Goal: Task Accomplishment & Management: Use online tool/utility

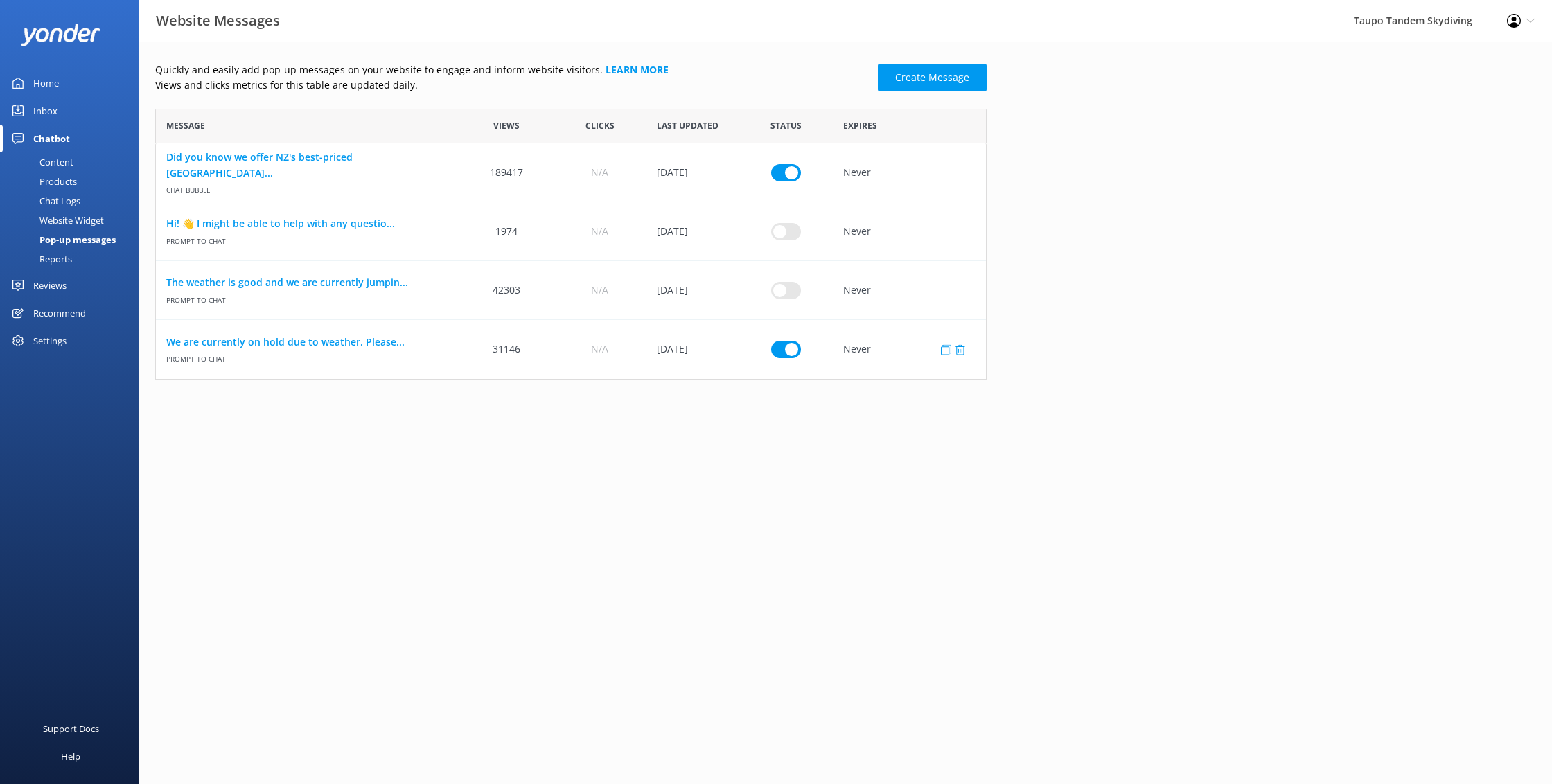
scroll to position [271, 831]
click at [328, 337] on link "We are currently on hold due to weather. Please..." at bounding box center [308, 342] width 284 height 15
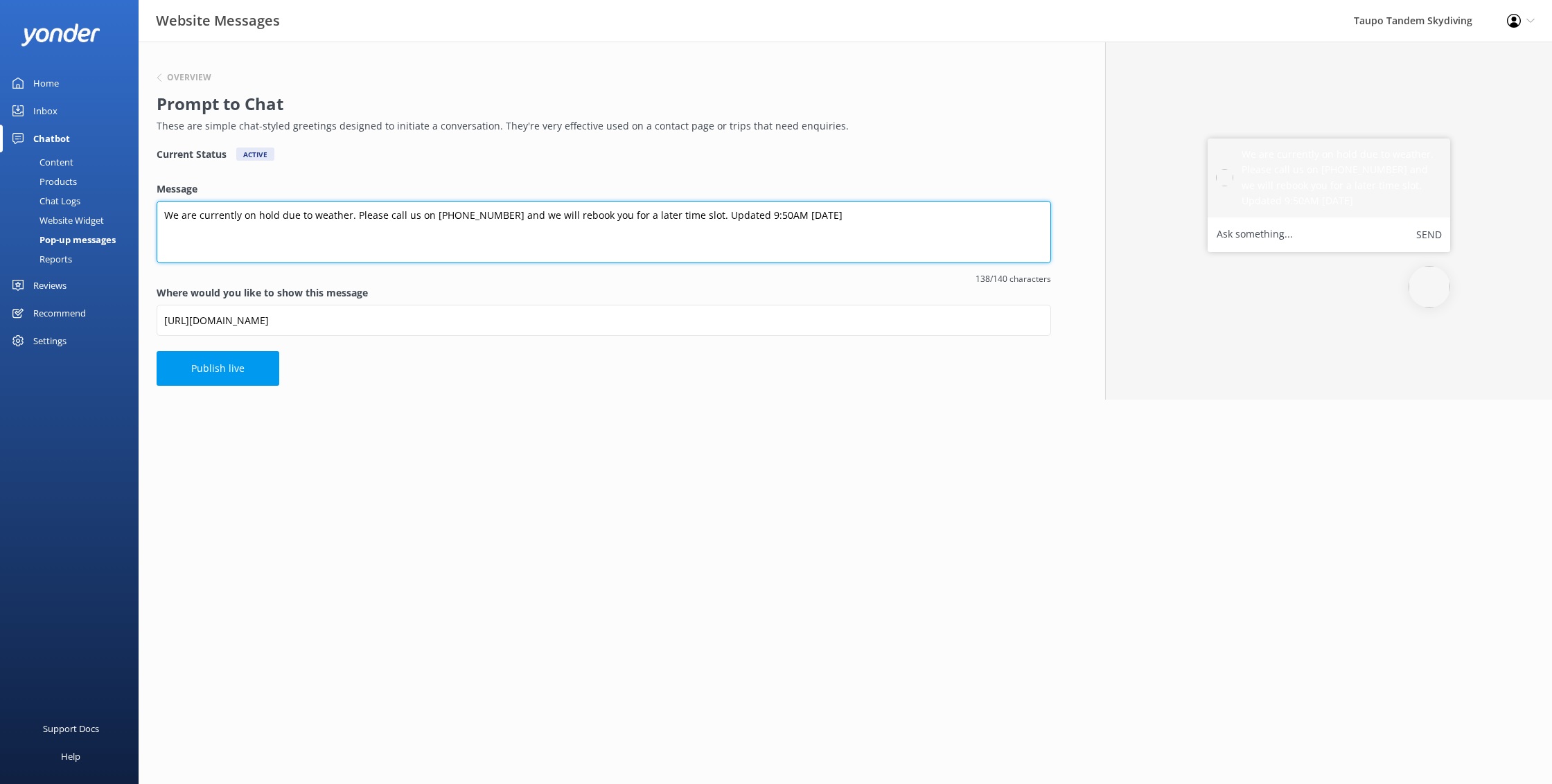
click at [756, 215] on textarea "We are currently on hold due to weather. Please call us on [PHONE_NUMBER] and w…" at bounding box center [604, 232] width 894 height 62
type textarea "We are currently on hold due to weather. Please call us on [PHONE_NUMBER] and w…"
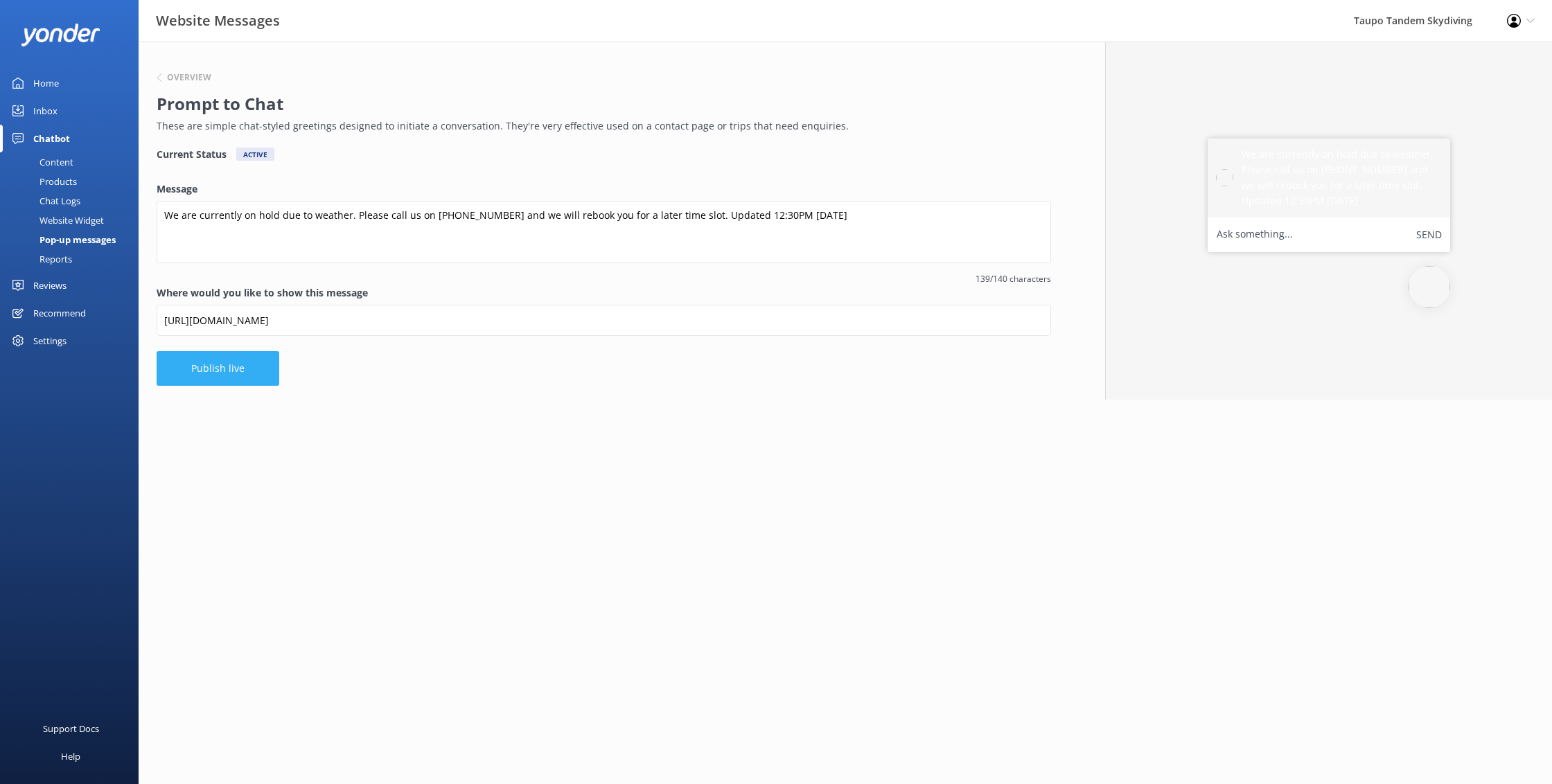
click at [230, 372] on button "Publish live" at bounding box center [217, 368] width 123 height 35
